Goal: Find specific page/section: Find specific page/section

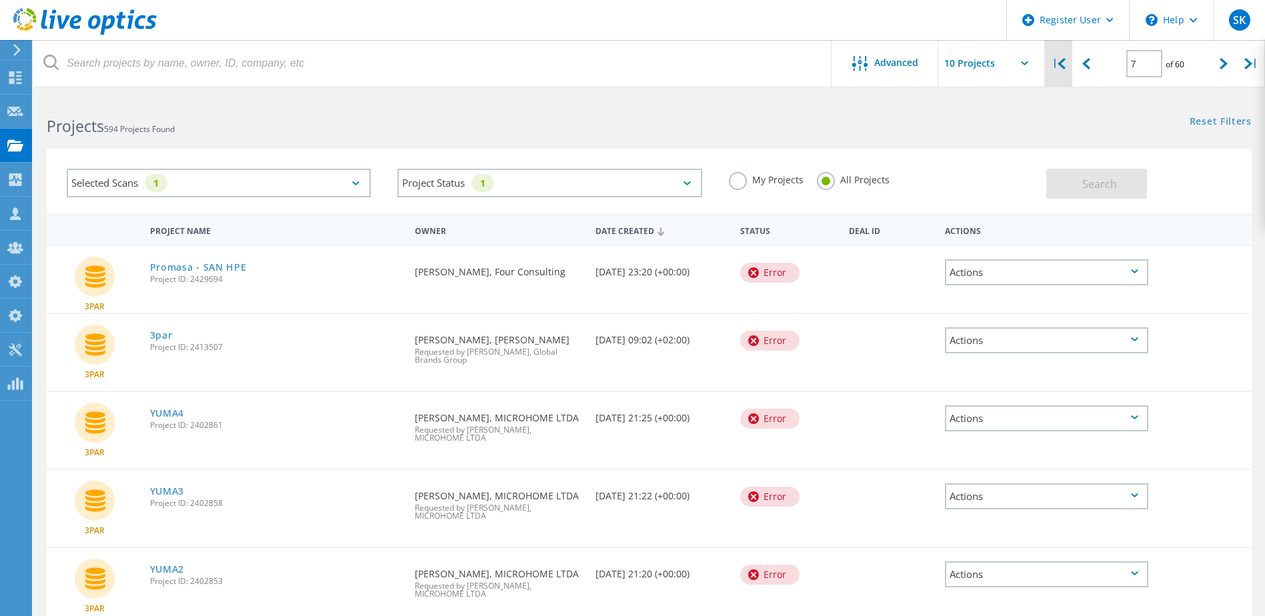
click at [1055, 59] on div "|" at bounding box center [1058, 63] width 27 height 47
type input "1"
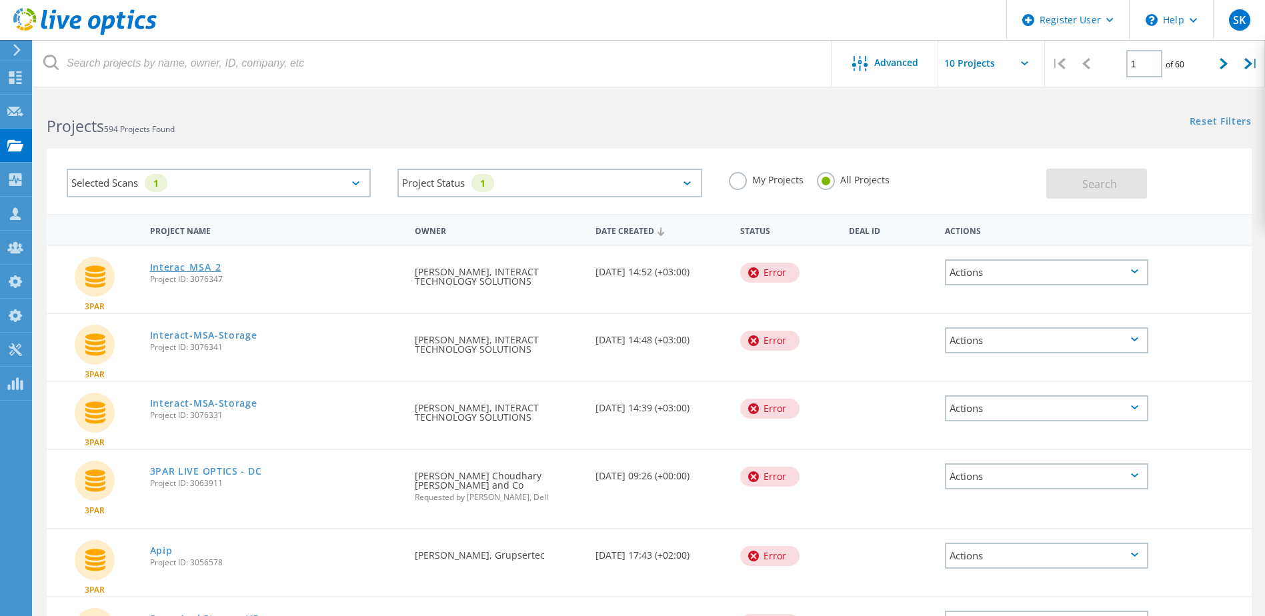
drag, startPoint x: 192, startPoint y: 267, endPoint x: 205, endPoint y: 273, distance: 14.0
click at [192, 267] on link "Interac_MSA_2" at bounding box center [185, 267] width 71 height 9
click at [226, 334] on link "Interact-MSA-Storage" at bounding box center [203, 335] width 107 height 9
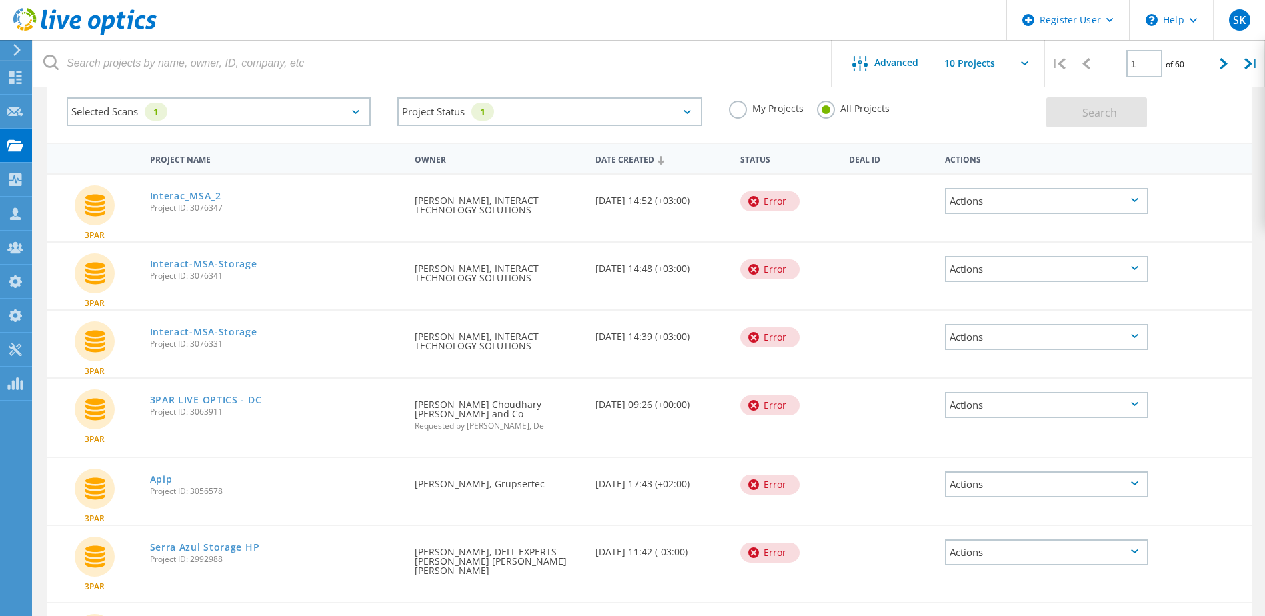
scroll to position [67, 0]
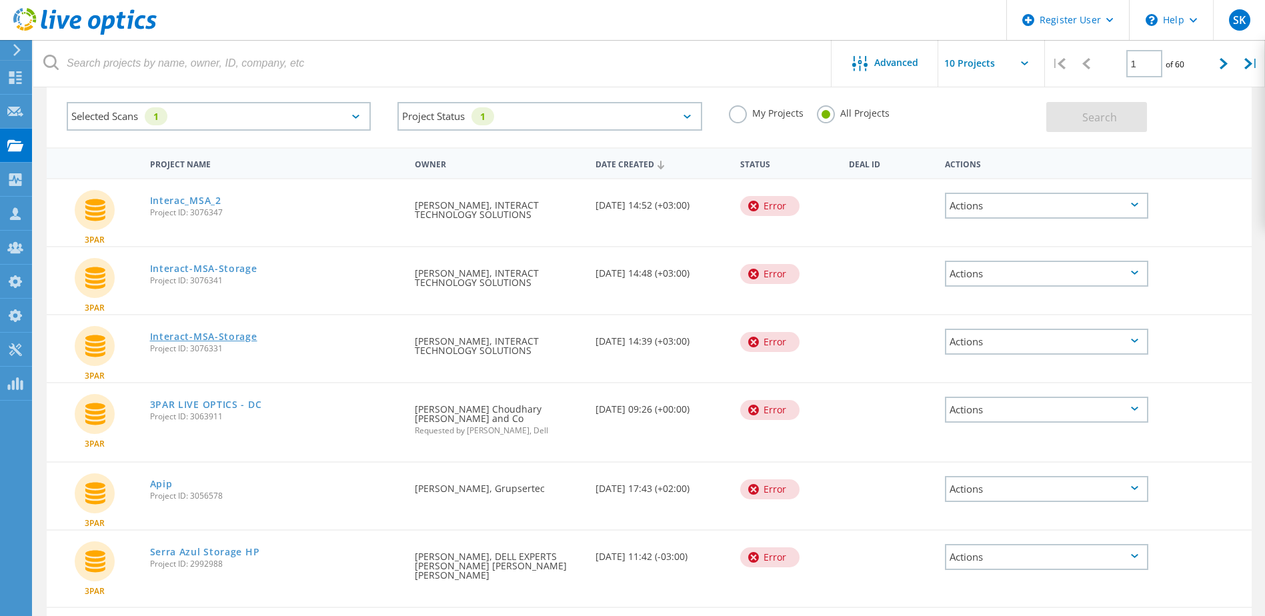
click at [231, 335] on link "Interact-MSA-Storage" at bounding box center [203, 336] width 107 height 9
click at [292, 124] on div "Selected Scans 1" at bounding box center [219, 116] width 304 height 29
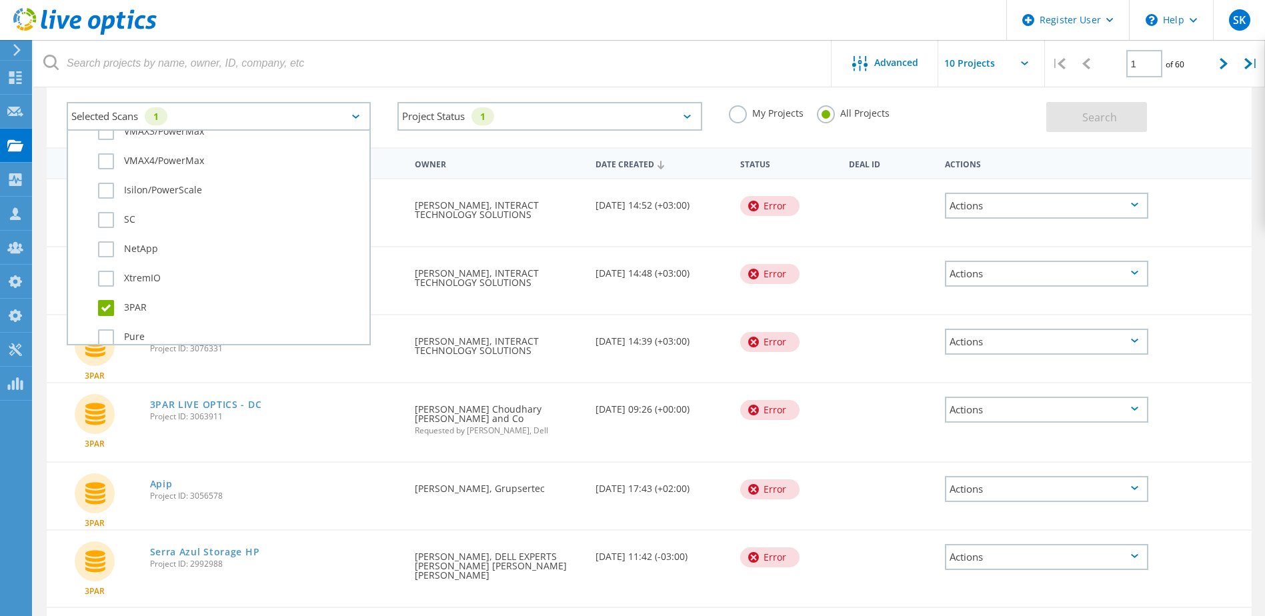
scroll to position [467, 0]
click at [106, 295] on label "3PAR" at bounding box center [230, 294] width 265 height 16
click at [0, 0] on input "3PAR" at bounding box center [0, 0] width 0 height 0
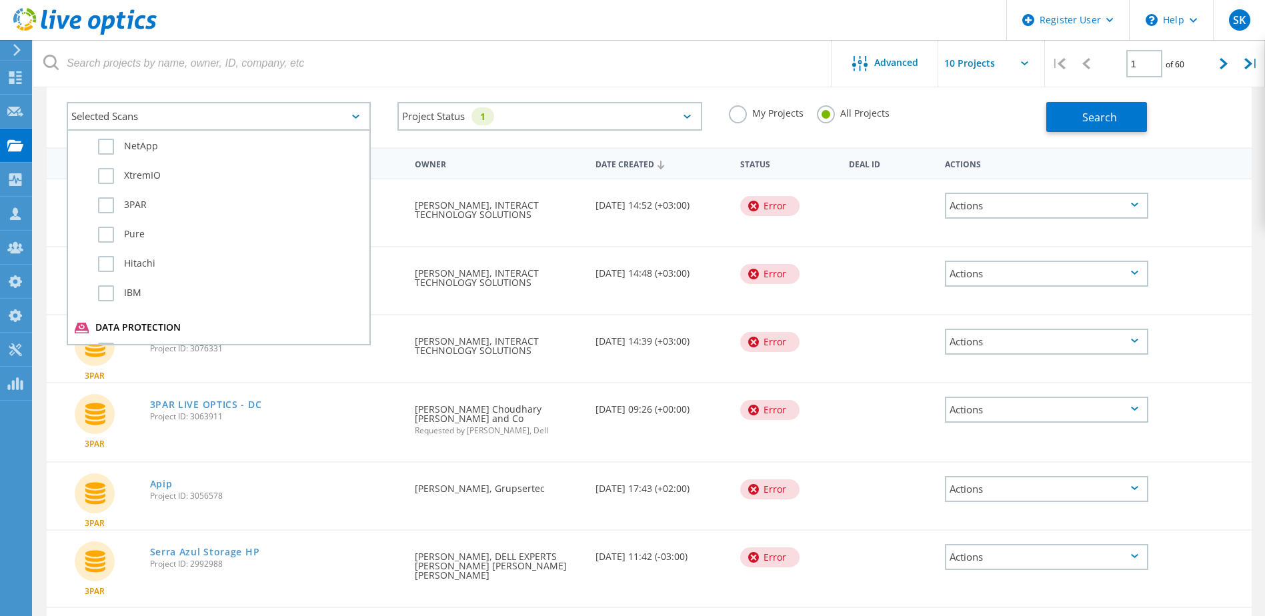
scroll to position [400, 0]
click at [109, 243] on label "Isilon/PowerScale" at bounding box center [230, 243] width 265 height 16
click at [0, 0] on input "Isilon/PowerScale" at bounding box center [0, 0] width 0 height 0
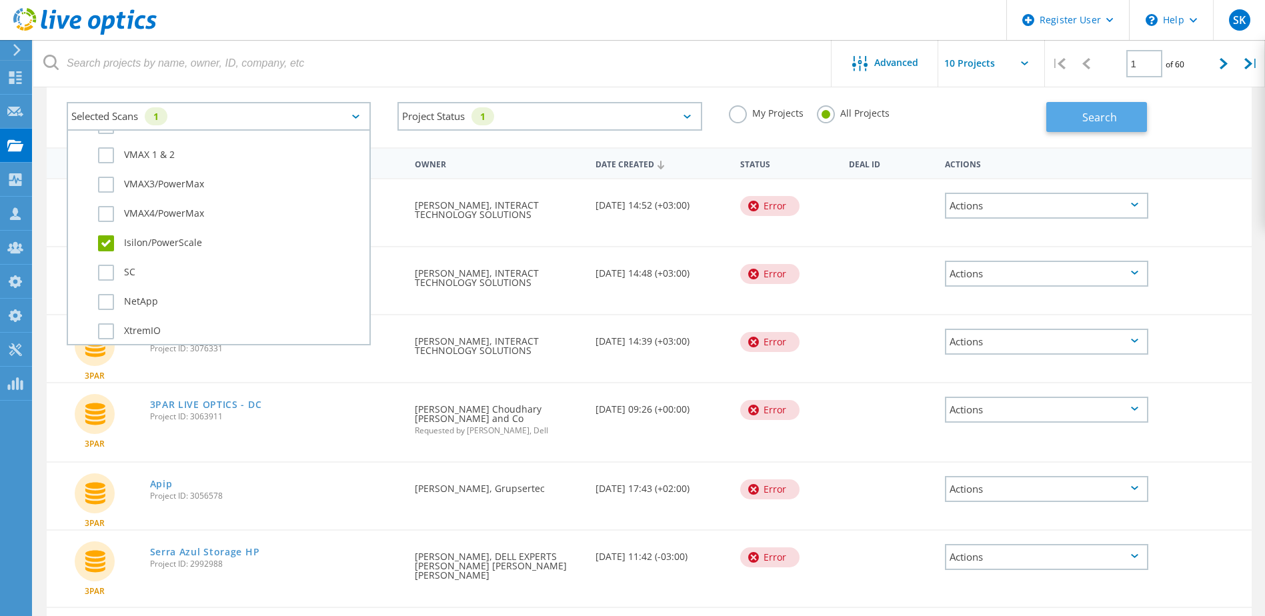
click at [1120, 125] on button "Search" at bounding box center [1096, 117] width 101 height 30
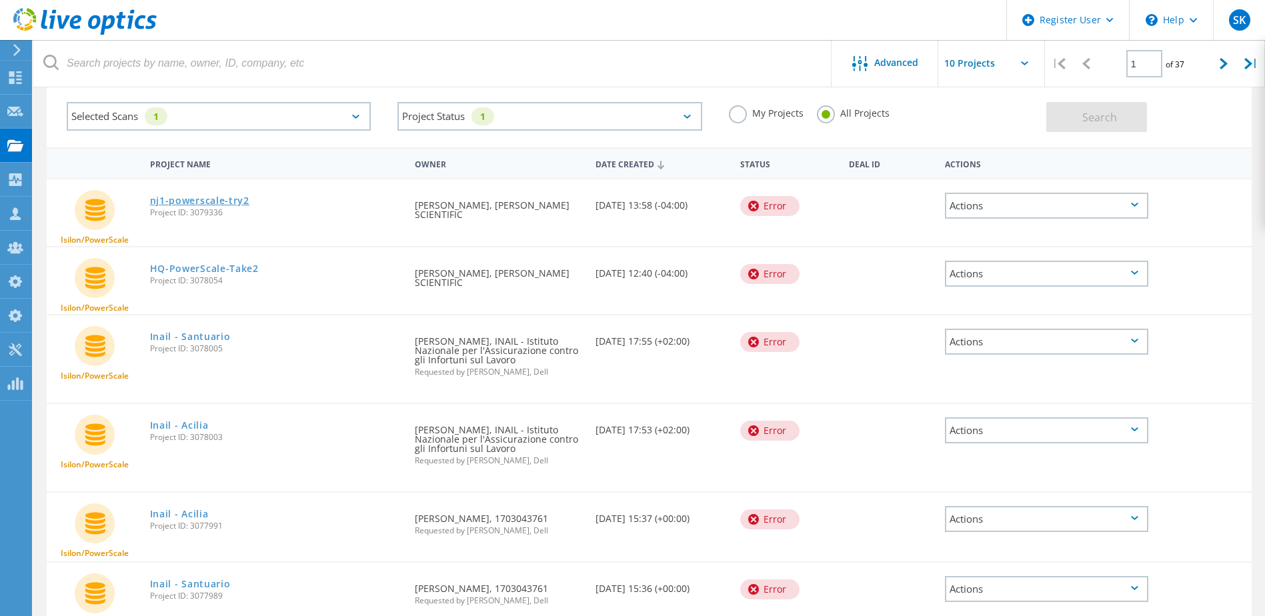
click at [236, 197] on link "nj1-powerscale-try2" at bounding box center [199, 200] width 99 height 9
click at [245, 269] on link "HQ-PowerScale-Take2" at bounding box center [204, 268] width 109 height 9
click at [201, 336] on link "Inail - Santuario" at bounding box center [190, 336] width 81 height 9
click at [190, 424] on link "Inail - Acilia" at bounding box center [179, 425] width 59 height 9
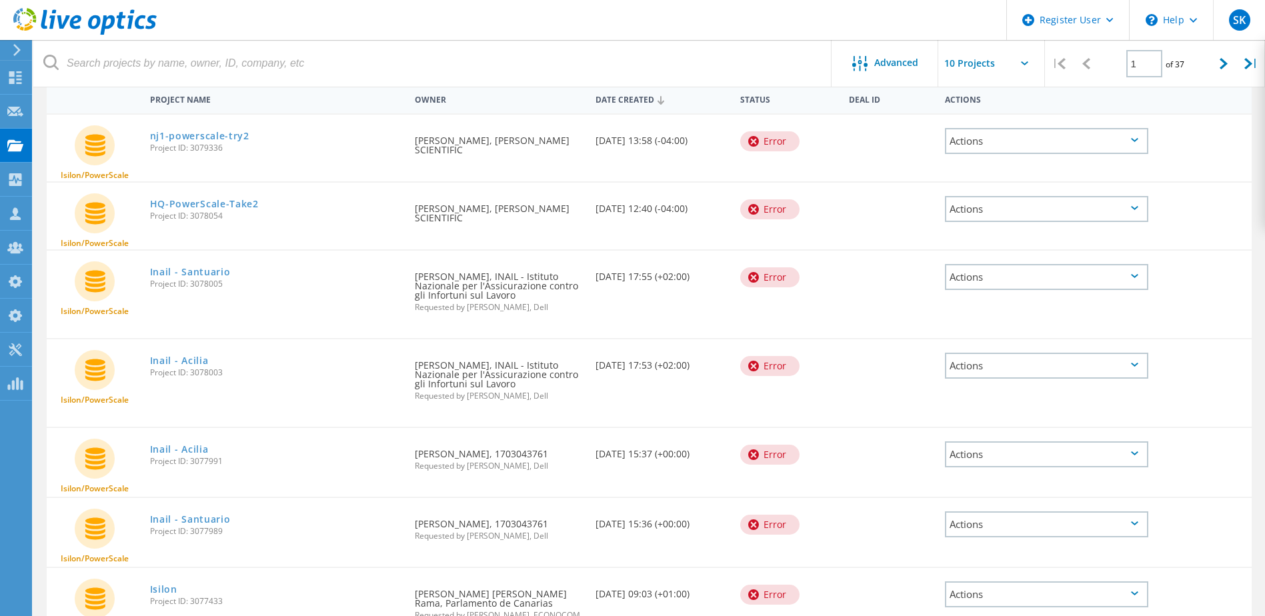
scroll to position [133, 0]
click at [197, 448] on link "Inail - Acilia" at bounding box center [179, 447] width 59 height 9
